Goal: Task Accomplishment & Management: Use online tool/utility

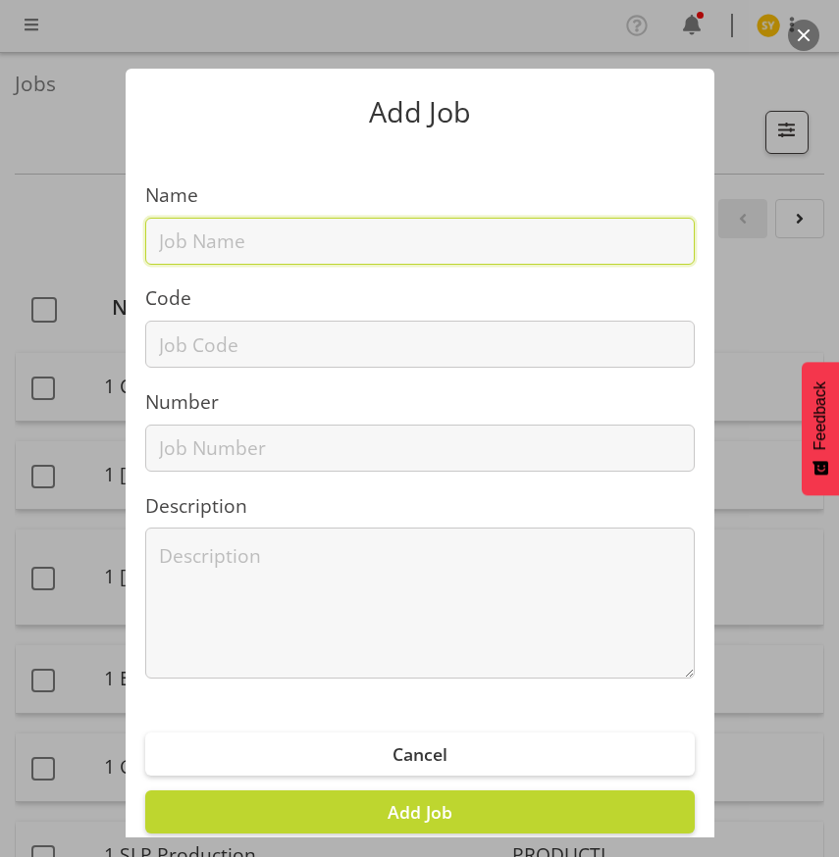
drag, startPoint x: 230, startPoint y: 246, endPoint x: 210, endPoint y: 291, distance: 49.2
click at [230, 246] on input "text" at bounding box center [419, 241] width 549 height 47
paste input "3250911C"
type input "3250911C"
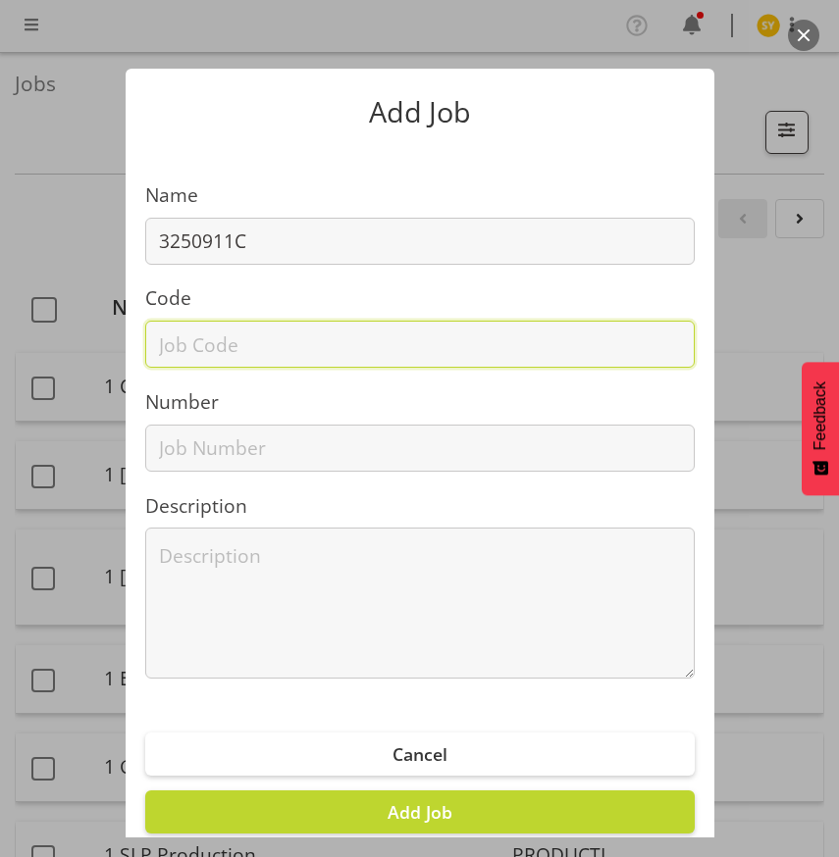
click at [183, 347] on input "text" at bounding box center [419, 344] width 549 height 47
paste input "3250911C"
type input "3250911C"
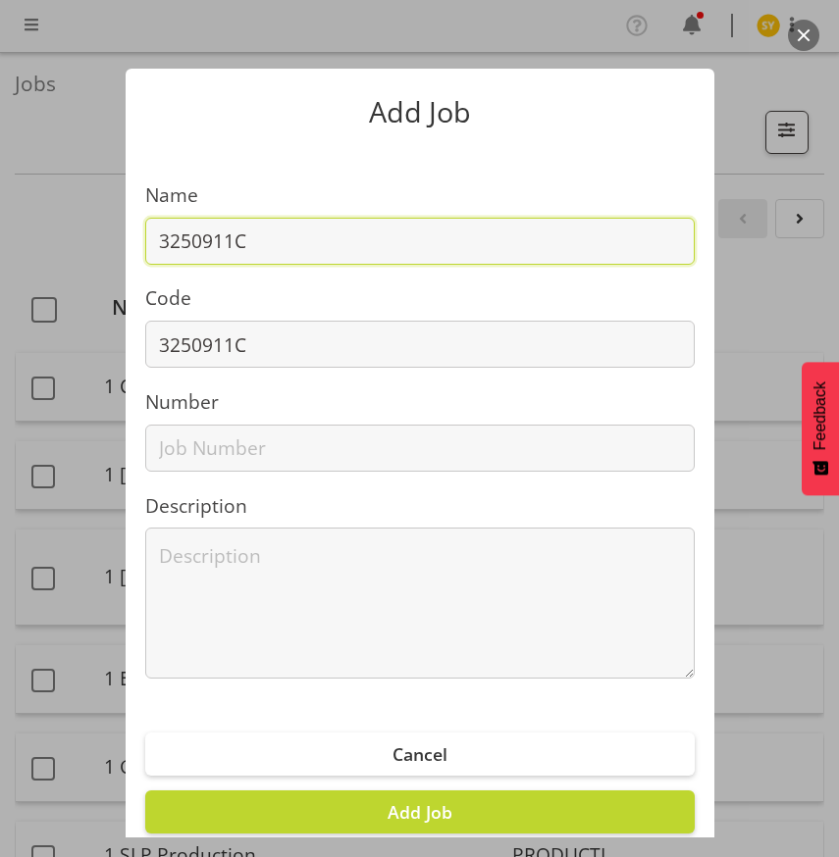
click at [316, 252] on input "3250911C" at bounding box center [419, 241] width 549 height 47
paste input "Water NZ 25 - Hall Machinery"
drag, startPoint x: 519, startPoint y: 233, endPoint x: -50, endPoint y: 248, distance: 569.2
click at [0, 248] on html "COAST GROUP Profile Log Out Jobs Search Showing active jobs Showing running job…" at bounding box center [419, 428] width 839 height 857
type input "3250911C - Water NZ 25 - Hall Machinery"
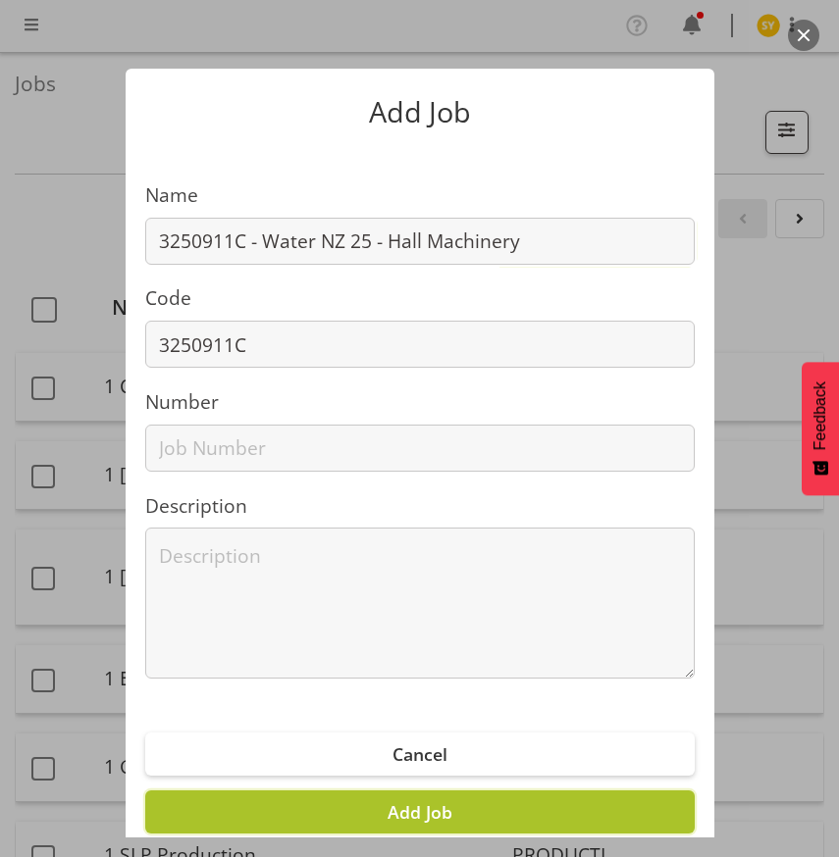
click at [471, 812] on button "Add Job" at bounding box center [419, 812] width 549 height 43
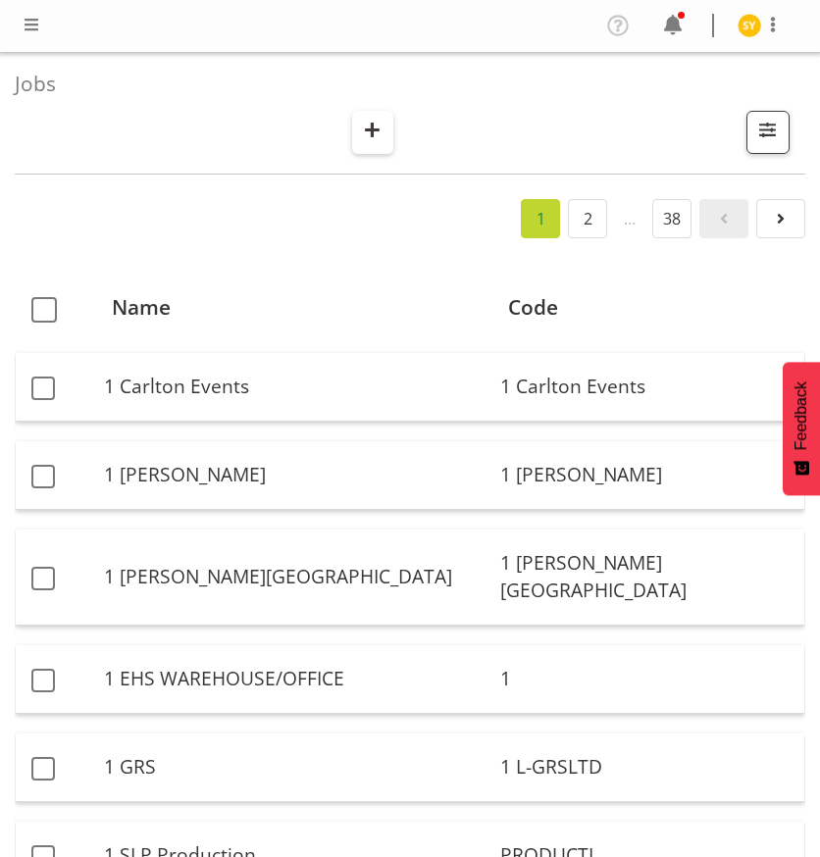
click at [379, 117] on button "button" at bounding box center [372, 132] width 41 height 43
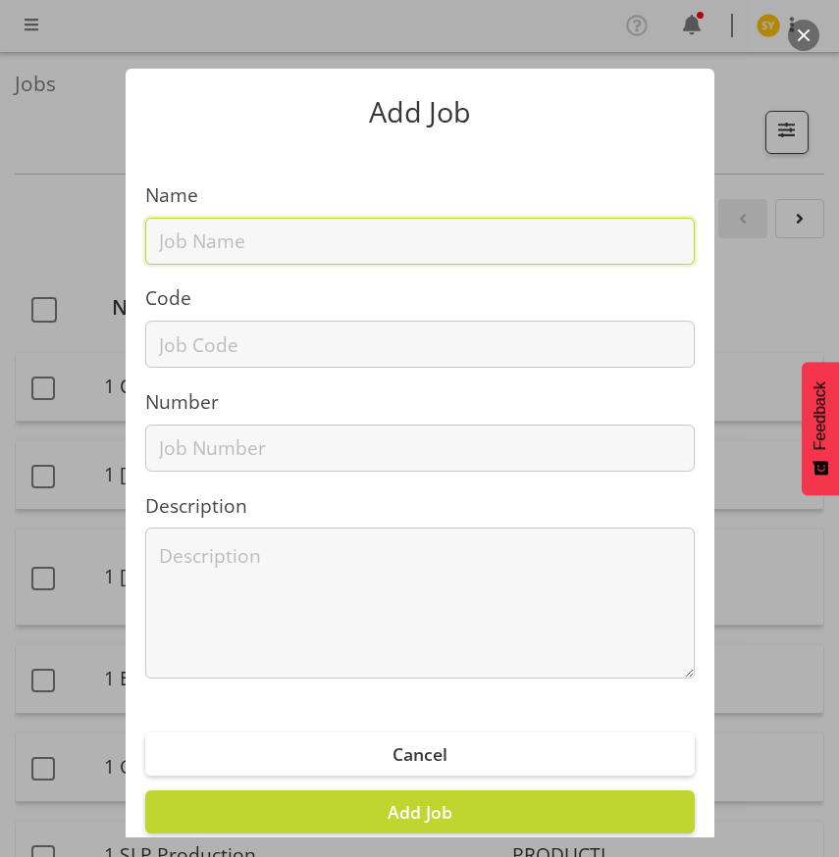
drag, startPoint x: 215, startPoint y: 246, endPoint x: 208, endPoint y: 255, distance: 11.2
click at [214, 246] on input "text" at bounding box center [419, 241] width 549 height 47
paste input "42609030"
type input "42609030"
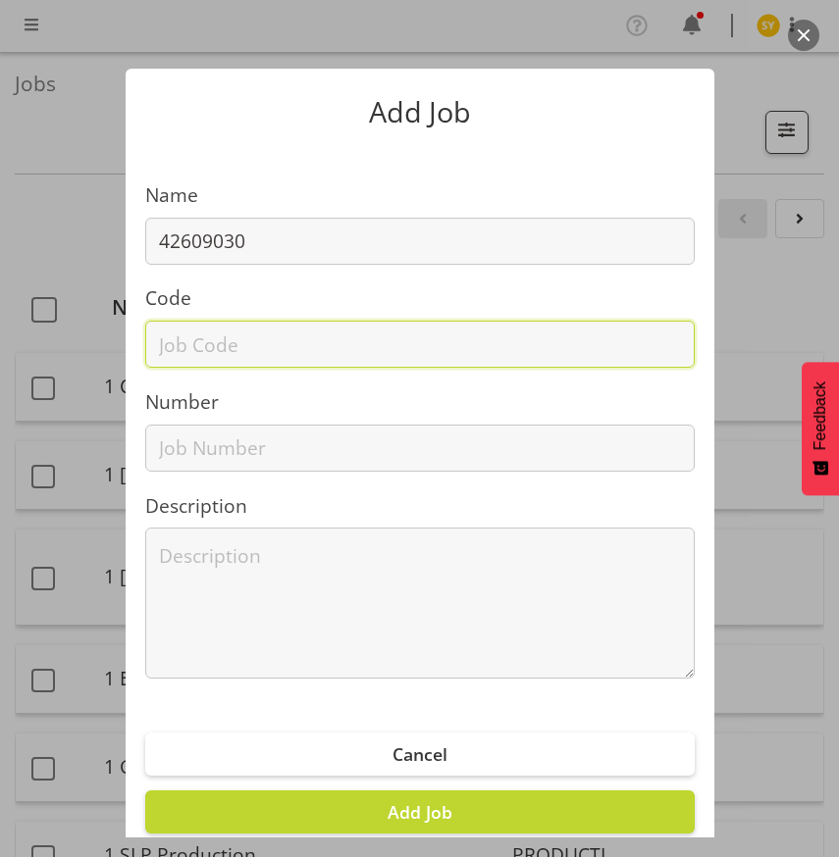
click at [163, 357] on input "text" at bounding box center [419, 344] width 549 height 47
paste input "42609030"
type input "42609030"
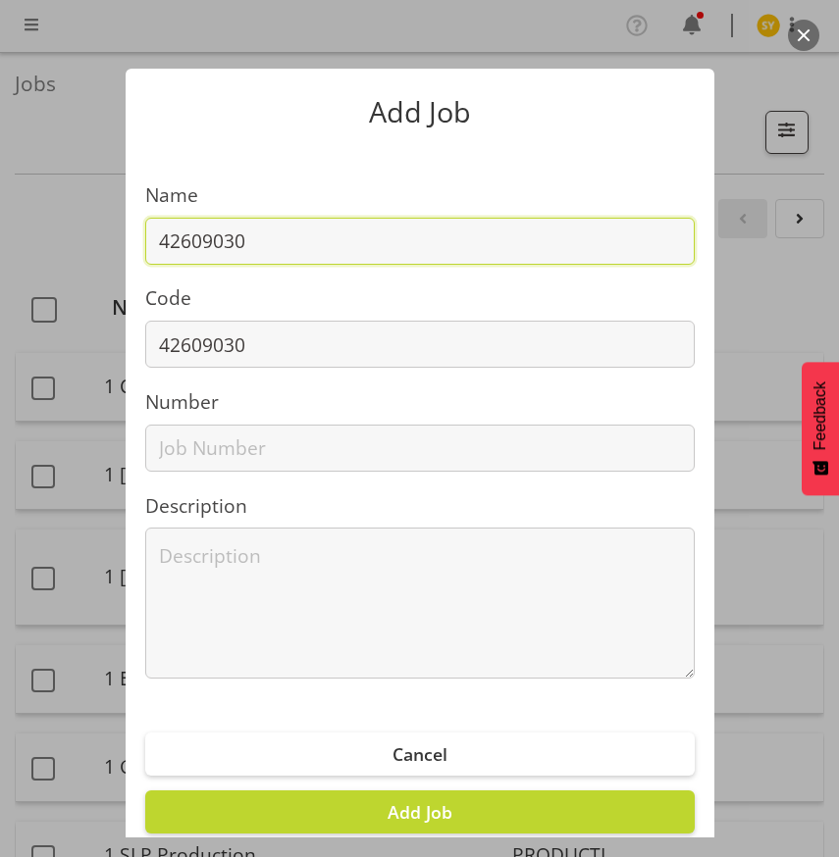
click at [335, 228] on input "42609030" at bounding box center [419, 241] width 549 height 47
paste input "HASANZ 2026"
drag, startPoint x: 402, startPoint y: 242, endPoint x: -207, endPoint y: 251, distance: 609.3
click at [0, 251] on html "COAST GROUP Profile Log Out Jobs Search Showing active jobs Showing running job…" at bounding box center [419, 428] width 839 height 857
type input "42609030 - HASANZ 2026"
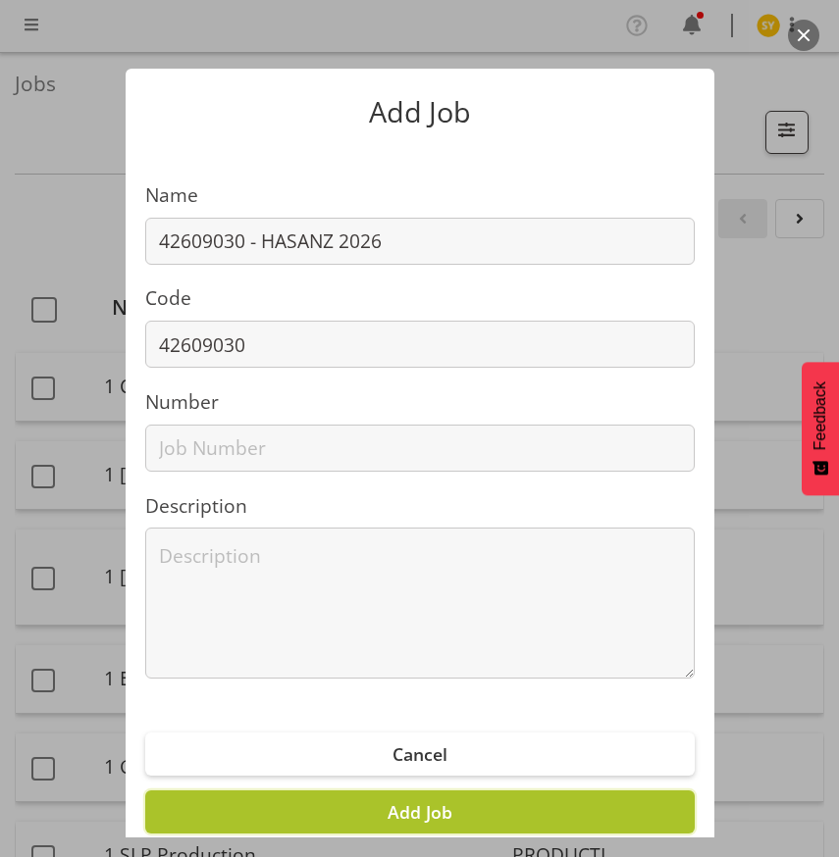
click at [442, 803] on button "Add Job" at bounding box center [419, 812] width 549 height 43
